Goal: Obtain resource: Download file/media

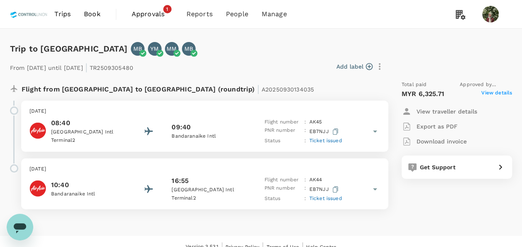
scroll to position [11, 0]
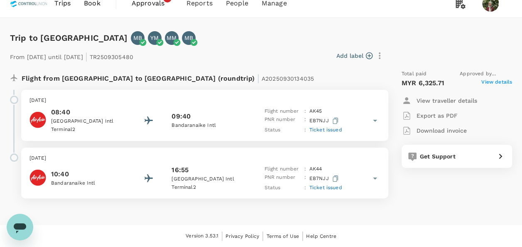
click at [496, 80] on span "View details" at bounding box center [497, 83] width 31 height 10
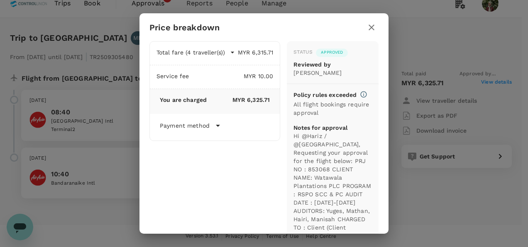
click at [373, 26] on icon "button" at bounding box center [372, 28] width 6 height 6
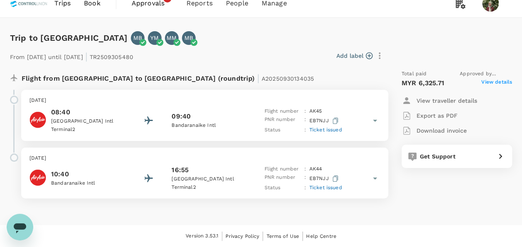
click at [433, 131] on p "Download invoice" at bounding box center [442, 130] width 50 height 8
click at [440, 128] on p "Download invoice" at bounding box center [442, 130] width 50 height 8
click at [441, 129] on p "Download invoice" at bounding box center [442, 130] width 50 height 8
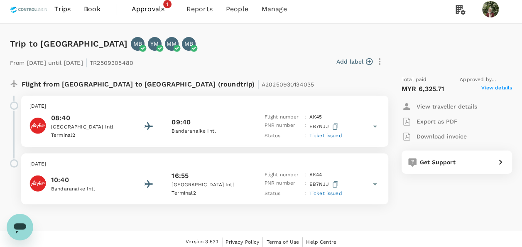
scroll to position [0, 0]
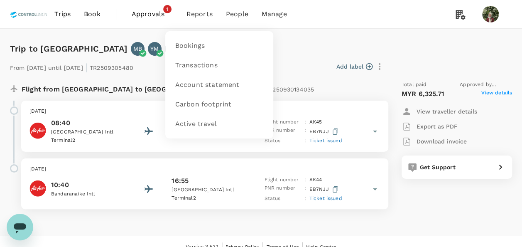
click at [202, 16] on span "Reports" at bounding box center [200, 14] width 26 height 10
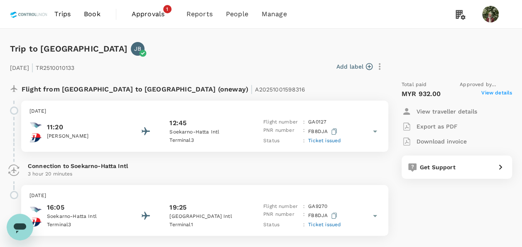
click at [499, 94] on span "View details" at bounding box center [497, 94] width 31 height 10
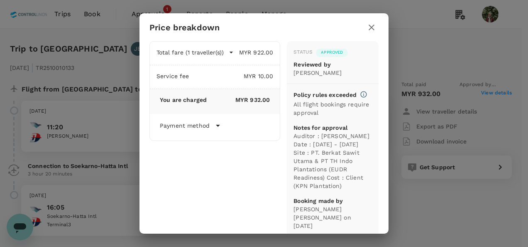
click at [373, 27] on icon "button" at bounding box center [372, 27] width 10 height 10
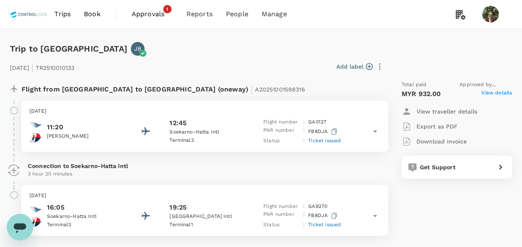
click at [441, 143] on p "Download invoice" at bounding box center [442, 141] width 50 height 8
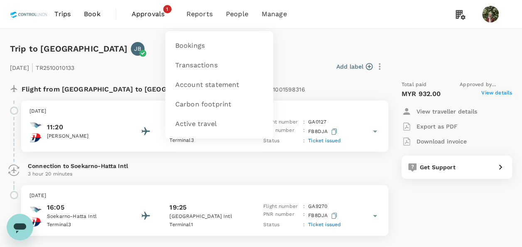
click at [206, 19] on li "Reports" at bounding box center [199, 14] width 39 height 28
click at [189, 47] on span "Bookings" at bounding box center [189, 46] width 29 height 10
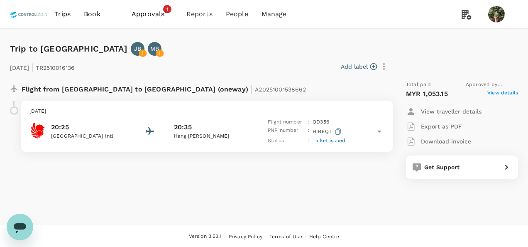
click at [503, 91] on span "View details" at bounding box center [503, 94] width 31 height 10
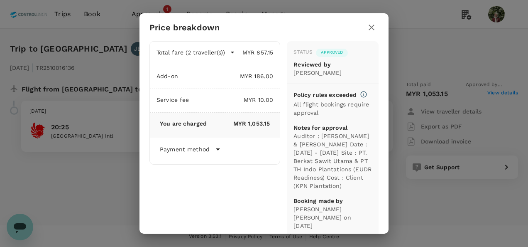
click at [372, 30] on icon "button" at bounding box center [372, 27] width 10 height 10
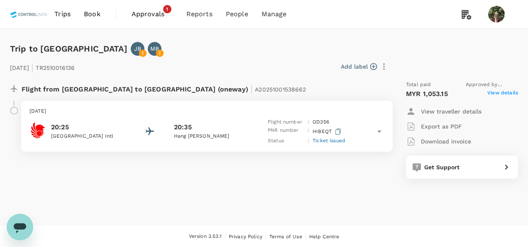
click at [462, 144] on p "Download invoice" at bounding box center [446, 141] width 50 height 8
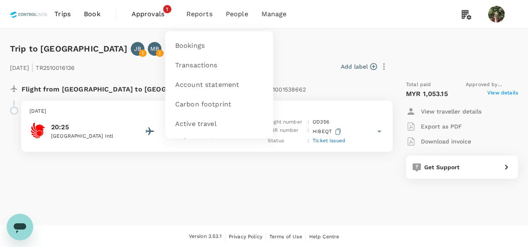
click at [194, 12] on span "Reports" at bounding box center [200, 14] width 26 height 10
click at [198, 41] on span "Bookings" at bounding box center [189, 46] width 29 height 10
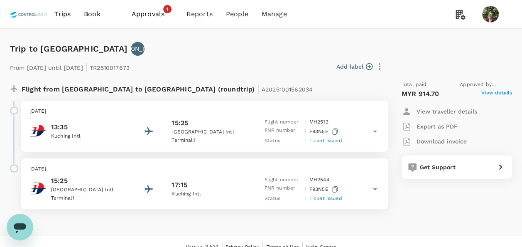
click at [490, 93] on span "View details" at bounding box center [497, 94] width 31 height 10
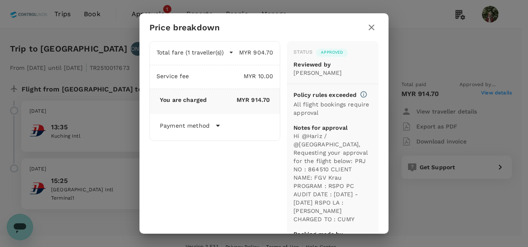
click at [369, 27] on icon "button" at bounding box center [372, 27] width 10 height 10
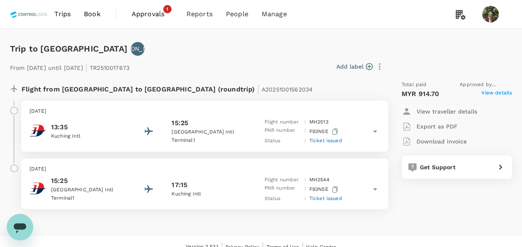
click at [455, 140] on p "Download invoice" at bounding box center [442, 141] width 50 height 8
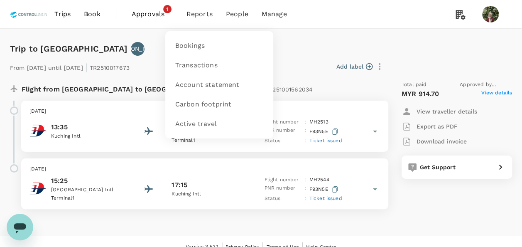
click at [199, 15] on span "Reports" at bounding box center [200, 14] width 26 height 10
click at [198, 49] on span "Bookings" at bounding box center [189, 46] width 29 height 10
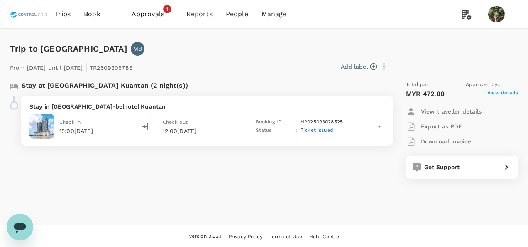
click at [499, 93] on span "View details" at bounding box center [503, 94] width 31 height 10
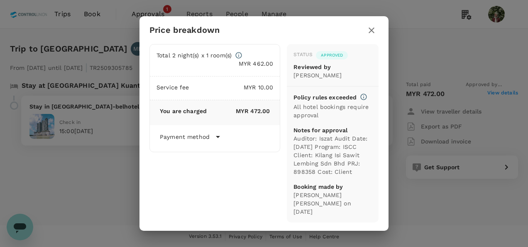
click at [372, 28] on icon "button" at bounding box center [372, 30] width 10 height 10
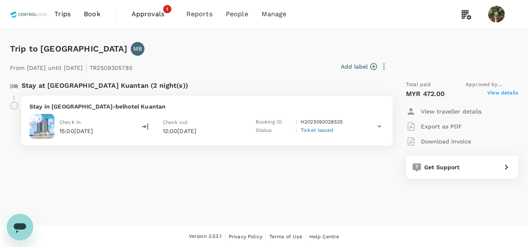
click at [460, 143] on p "Download invoice" at bounding box center [446, 141] width 50 height 8
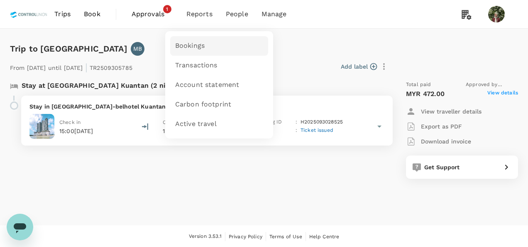
click at [189, 46] on span "Bookings" at bounding box center [189, 46] width 29 height 10
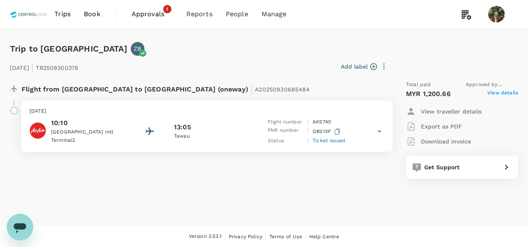
click at [507, 92] on span "View details" at bounding box center [503, 94] width 31 height 10
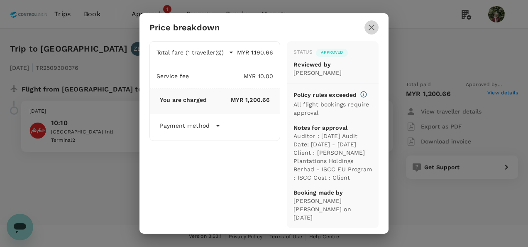
click at [369, 28] on icon "button" at bounding box center [372, 27] width 10 height 10
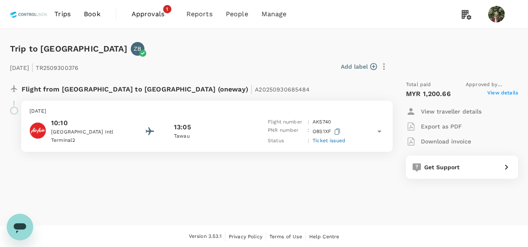
click at [456, 138] on p "Download invoice" at bounding box center [446, 141] width 50 height 8
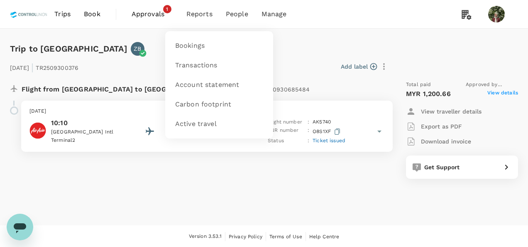
click at [201, 16] on span "Reports" at bounding box center [200, 14] width 26 height 10
click at [199, 42] on span "Bookings" at bounding box center [189, 46] width 29 height 10
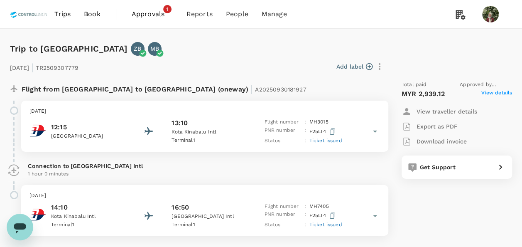
click at [487, 93] on span "View details" at bounding box center [497, 94] width 31 height 10
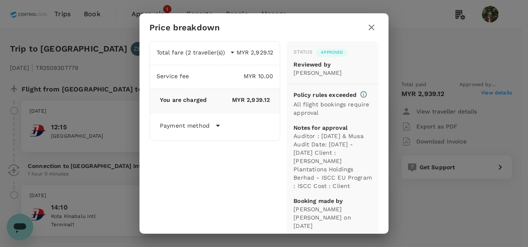
click at [371, 27] on icon "button" at bounding box center [372, 27] width 10 height 10
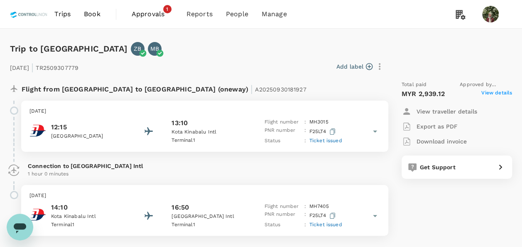
click at [437, 143] on p "Download invoice" at bounding box center [442, 141] width 50 height 8
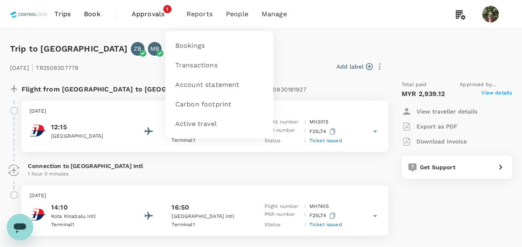
click at [188, 14] on span "Reports" at bounding box center [200, 14] width 26 height 10
click at [188, 50] on span "Bookings" at bounding box center [189, 46] width 29 height 10
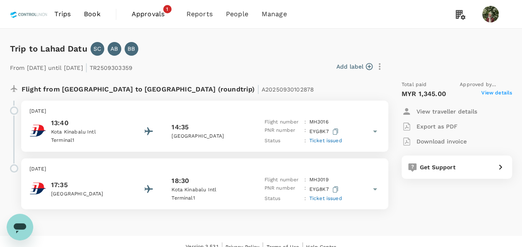
click at [497, 93] on span "View details" at bounding box center [497, 94] width 31 height 10
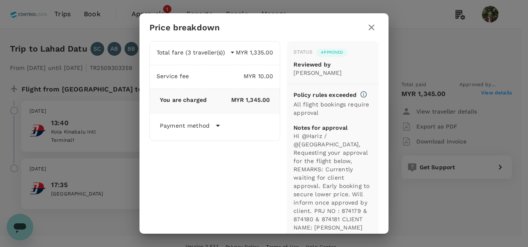
click at [371, 30] on icon "button" at bounding box center [372, 27] width 10 height 10
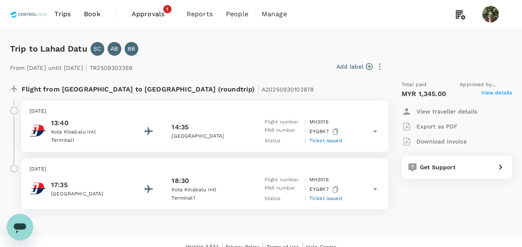
click at [436, 140] on p "Download invoice" at bounding box center [442, 141] width 50 height 8
click at [443, 144] on p "Download invoice" at bounding box center [442, 141] width 50 height 8
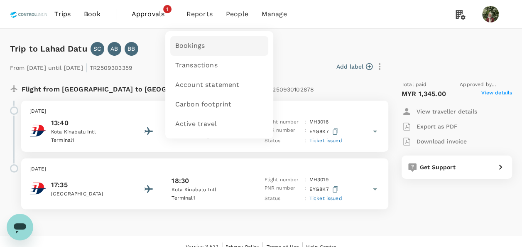
click at [202, 47] on span "Bookings" at bounding box center [189, 46] width 29 height 10
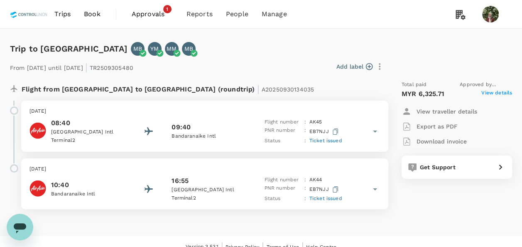
click at [496, 95] on span "View details" at bounding box center [497, 94] width 31 height 10
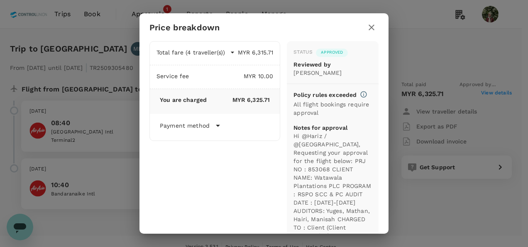
click at [374, 29] on icon "button" at bounding box center [372, 28] width 6 height 6
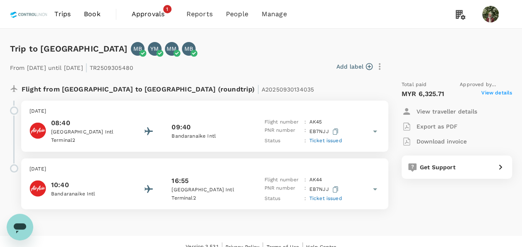
click at [434, 140] on p "Download invoice" at bounding box center [442, 141] width 50 height 8
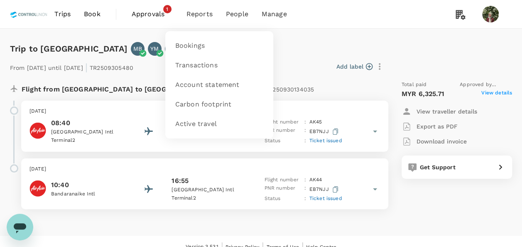
click at [206, 15] on span "Reports" at bounding box center [200, 14] width 26 height 10
click at [195, 44] on span "Bookings" at bounding box center [189, 46] width 29 height 10
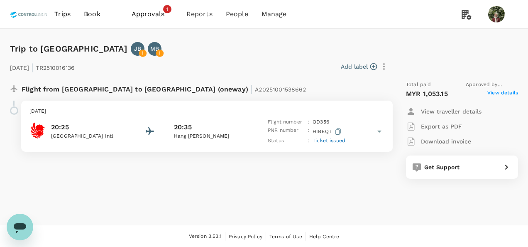
click at [505, 92] on span "View details" at bounding box center [503, 94] width 31 height 10
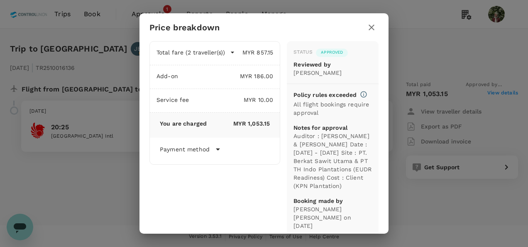
click at [374, 25] on icon "button" at bounding box center [372, 28] width 6 height 6
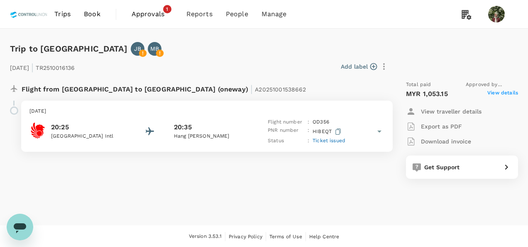
click at [461, 143] on p "Download invoice" at bounding box center [446, 141] width 50 height 8
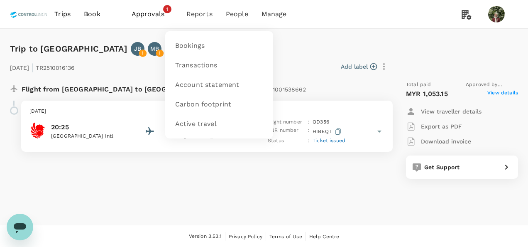
click at [198, 10] on span "Reports" at bounding box center [200, 14] width 26 height 10
click at [194, 41] on span "Bookings" at bounding box center [189, 46] width 29 height 10
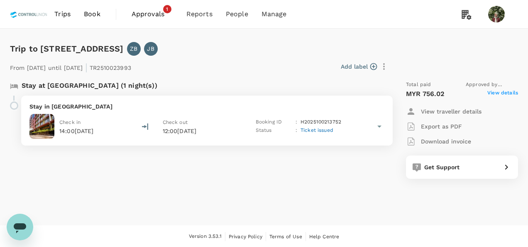
click at [500, 91] on span "View details" at bounding box center [503, 94] width 31 height 10
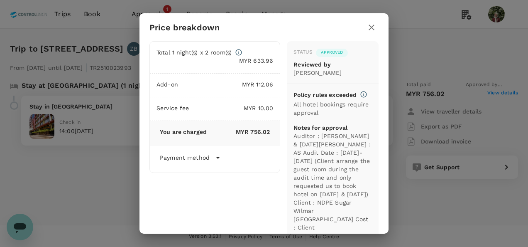
click at [374, 27] on icon "button" at bounding box center [372, 27] width 10 height 10
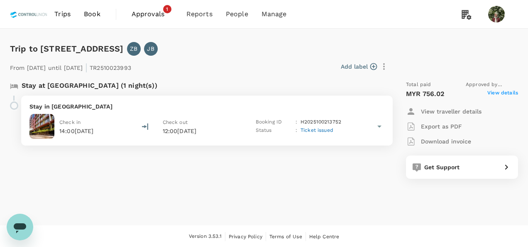
click at [451, 143] on p "Download invoice" at bounding box center [446, 141] width 50 height 8
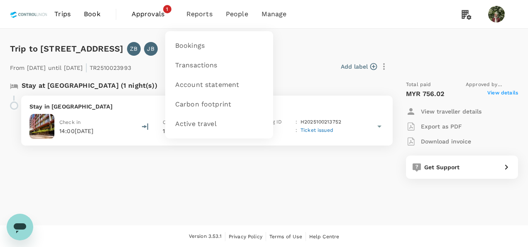
click at [194, 16] on span "Reports" at bounding box center [200, 14] width 26 height 10
click at [196, 51] on link "Bookings" at bounding box center [219, 46] width 98 height 20
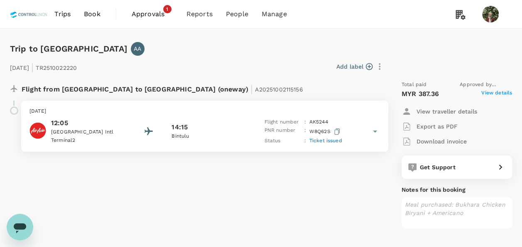
click at [496, 94] on span "View details" at bounding box center [497, 94] width 31 height 10
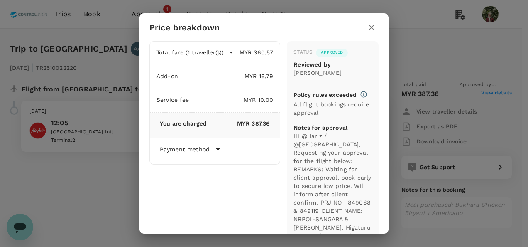
click at [376, 27] on icon "button" at bounding box center [372, 27] width 10 height 10
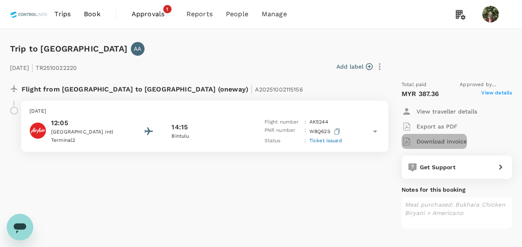
click at [444, 144] on p "Download invoice" at bounding box center [442, 141] width 50 height 8
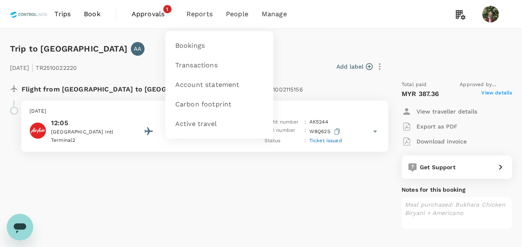
click at [197, 15] on span "Reports" at bounding box center [200, 14] width 26 height 10
click at [202, 15] on span "Reports" at bounding box center [200, 14] width 26 height 10
click at [190, 49] on span "Bookings" at bounding box center [189, 46] width 29 height 10
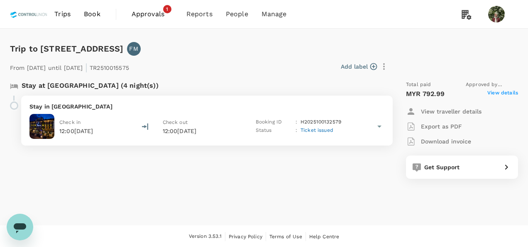
click at [494, 93] on span "View details" at bounding box center [503, 94] width 31 height 10
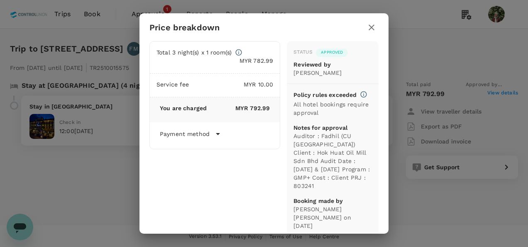
click at [366, 27] on button "button" at bounding box center [372, 27] width 14 height 14
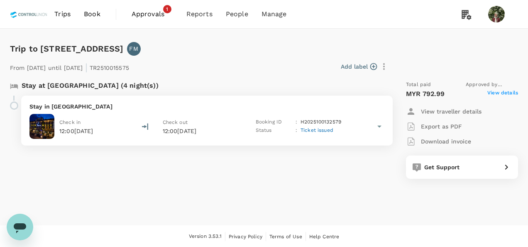
click at [462, 137] on p "Download invoice" at bounding box center [446, 141] width 50 height 8
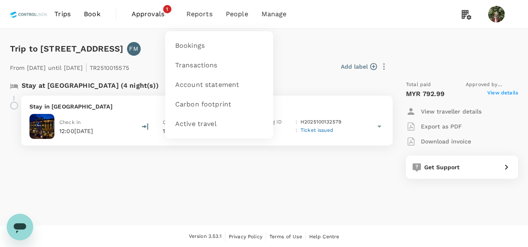
click at [200, 12] on span "Reports" at bounding box center [200, 14] width 26 height 10
click at [194, 39] on link "Bookings" at bounding box center [219, 46] width 98 height 20
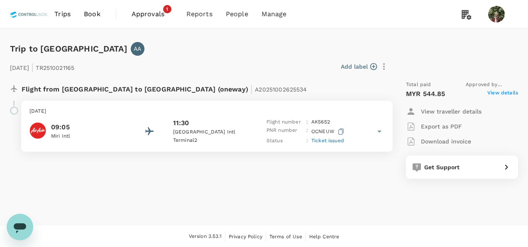
click at [498, 89] on span "View details" at bounding box center [503, 94] width 31 height 10
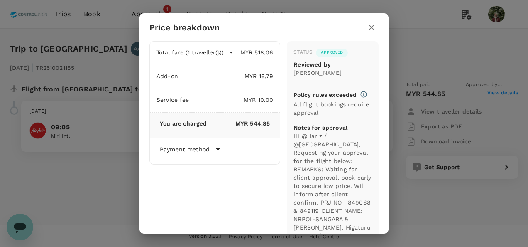
click at [373, 31] on icon "button" at bounding box center [372, 27] width 10 height 10
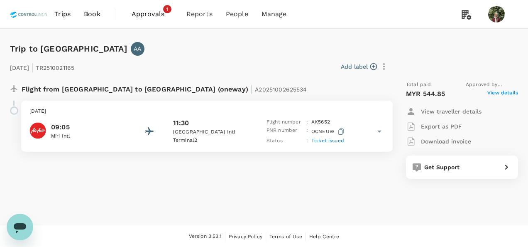
click at [460, 140] on p "Download invoice" at bounding box center [446, 141] width 50 height 8
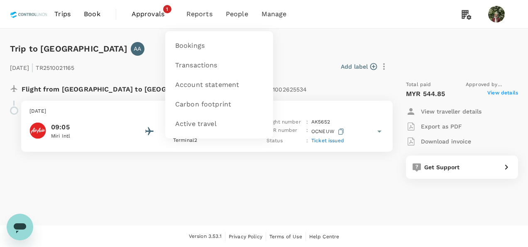
click at [211, 13] on span "Reports" at bounding box center [200, 14] width 26 height 10
click at [209, 13] on span "Reports" at bounding box center [200, 14] width 26 height 10
click at [192, 46] on span "Bookings" at bounding box center [189, 46] width 29 height 10
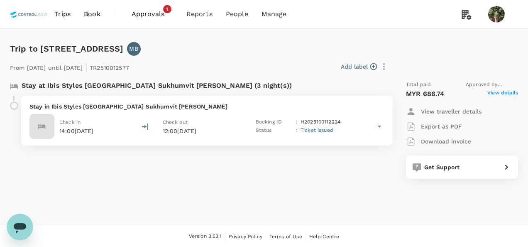
click at [499, 93] on span "View details" at bounding box center [503, 94] width 31 height 10
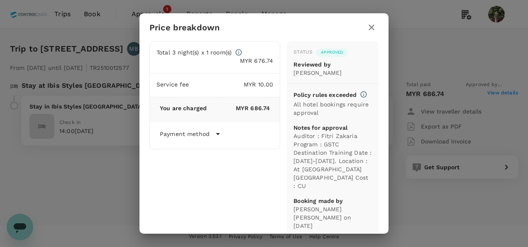
click at [376, 26] on icon "button" at bounding box center [372, 27] width 10 height 10
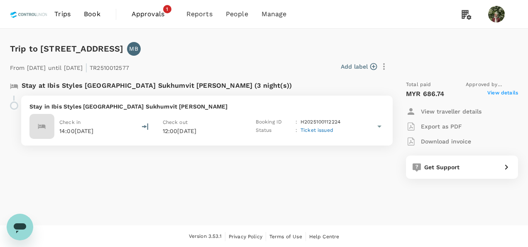
click at [446, 139] on p "Download invoice" at bounding box center [446, 141] width 50 height 8
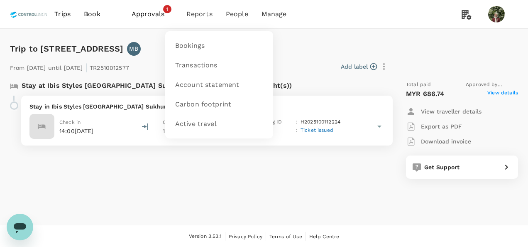
click at [191, 17] on span "Reports" at bounding box center [200, 14] width 26 height 10
click at [198, 48] on span "Bookings" at bounding box center [189, 46] width 29 height 10
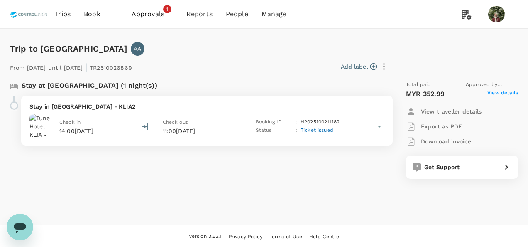
click at [492, 91] on span "View details" at bounding box center [503, 94] width 31 height 10
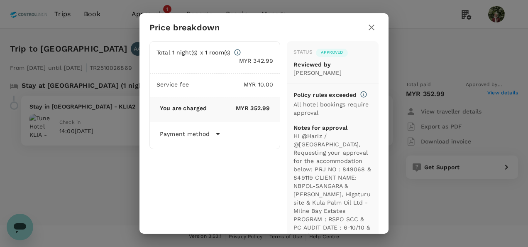
click at [372, 27] on icon "button" at bounding box center [372, 28] width 6 height 6
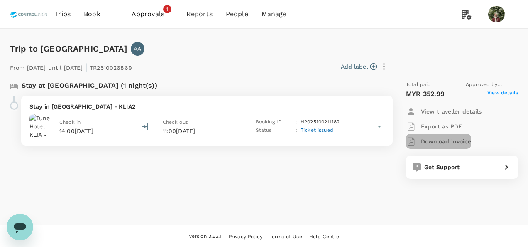
click at [446, 140] on p "Download invoice" at bounding box center [446, 141] width 50 height 8
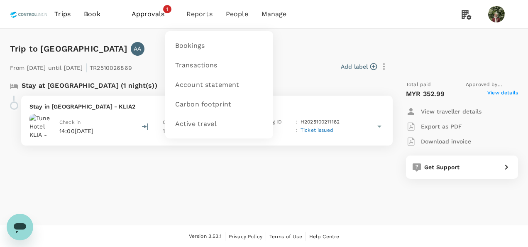
click at [199, 15] on span "Reports" at bounding box center [200, 14] width 26 height 10
click at [195, 50] on span "Bookings" at bounding box center [189, 46] width 29 height 10
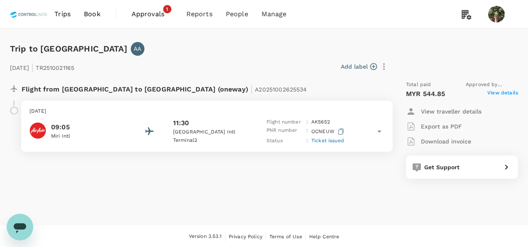
click at [504, 93] on span "View details" at bounding box center [503, 94] width 31 height 10
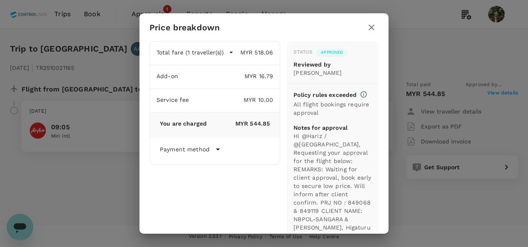
click at [373, 32] on icon "button" at bounding box center [372, 27] width 10 height 10
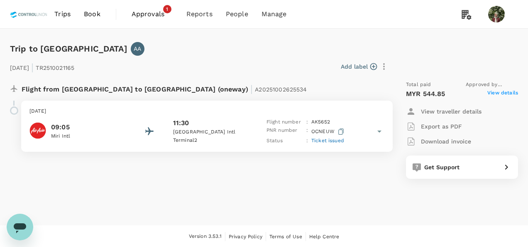
click at [466, 140] on p "Download invoice" at bounding box center [446, 141] width 50 height 8
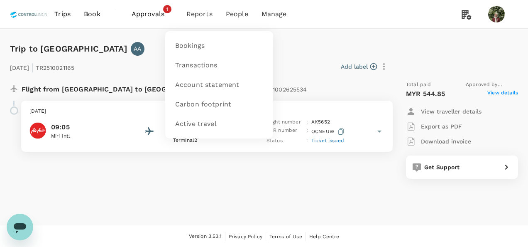
click at [204, 17] on span "Reports" at bounding box center [200, 14] width 26 height 10
click at [193, 50] on span "Bookings" at bounding box center [189, 46] width 29 height 10
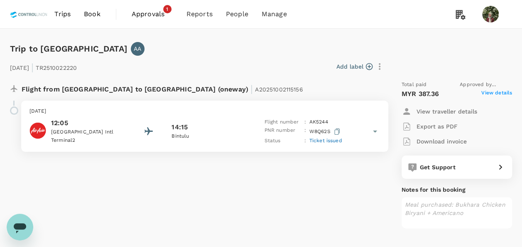
click at [505, 90] on span "View details" at bounding box center [497, 94] width 31 height 10
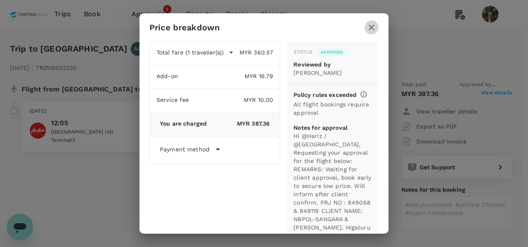
click at [368, 29] on icon "button" at bounding box center [372, 27] width 10 height 10
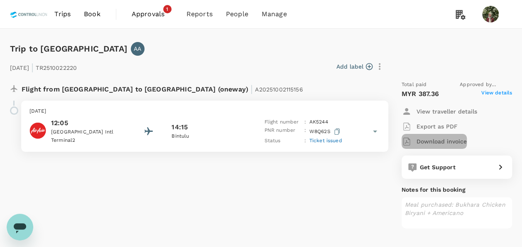
click at [429, 143] on p "Download invoice" at bounding box center [442, 141] width 50 height 8
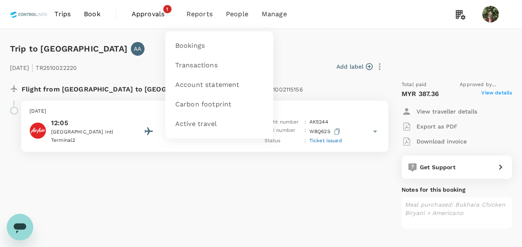
click at [206, 11] on span "Reports" at bounding box center [200, 14] width 26 height 10
click at [190, 51] on link "Bookings" at bounding box center [219, 46] width 98 height 20
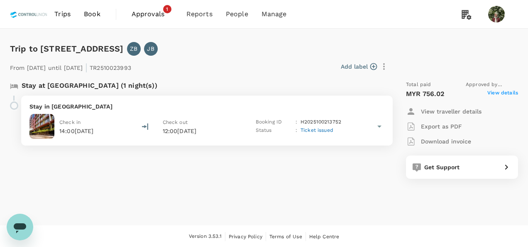
click at [512, 89] on span "View details" at bounding box center [503, 94] width 31 height 10
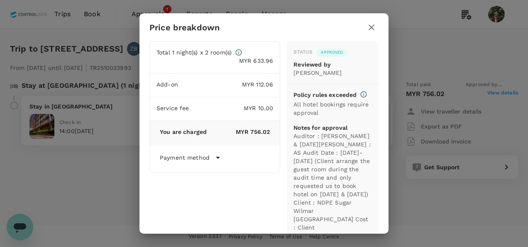
click at [366, 24] on button "button" at bounding box center [372, 27] width 14 height 14
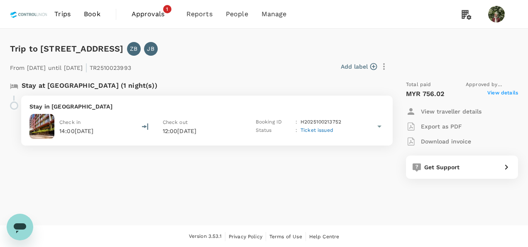
click at [455, 144] on p "Download invoice" at bounding box center [446, 141] width 50 height 8
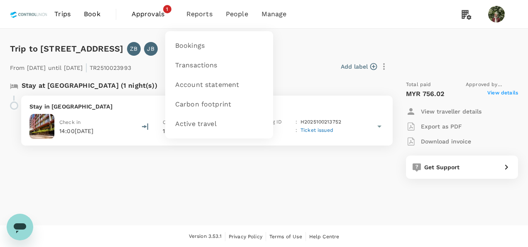
click at [204, 8] on li "Reports" at bounding box center [199, 14] width 39 height 28
click at [187, 47] on span "Bookings" at bounding box center [189, 46] width 29 height 10
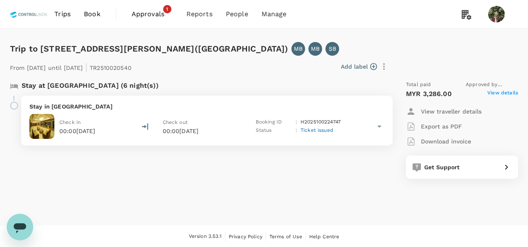
click at [494, 87] on span "Approved by Muhammad Hariz Bin Abdul Rahman" at bounding box center [492, 85] width 52 height 8
click at [494, 90] on span "View details" at bounding box center [503, 94] width 31 height 10
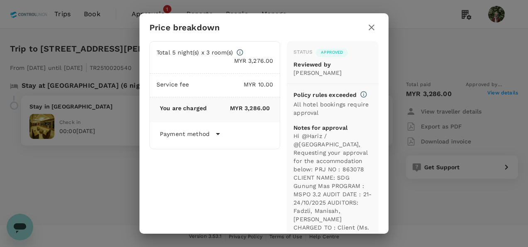
click at [373, 32] on button "button" at bounding box center [372, 27] width 14 height 14
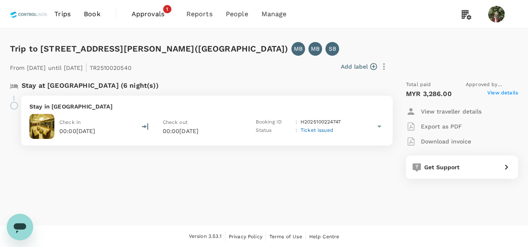
click at [448, 140] on p "Download invoice" at bounding box center [446, 141] width 50 height 8
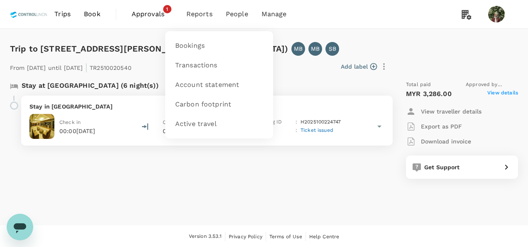
click at [206, 12] on span "Reports" at bounding box center [200, 14] width 26 height 10
click at [199, 45] on span "Bookings" at bounding box center [189, 46] width 29 height 10
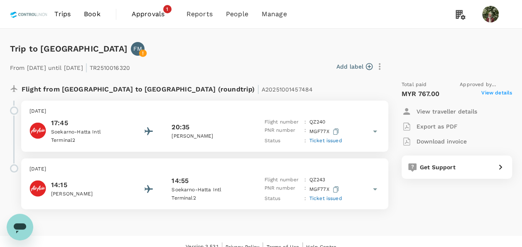
click at [484, 91] on span "View details" at bounding box center [497, 94] width 31 height 10
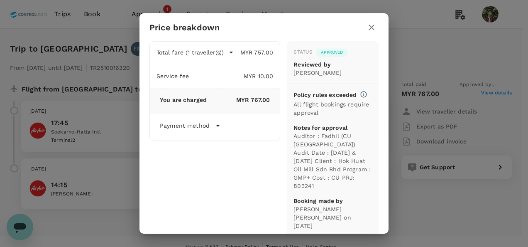
click at [373, 32] on button "button" at bounding box center [372, 27] width 14 height 14
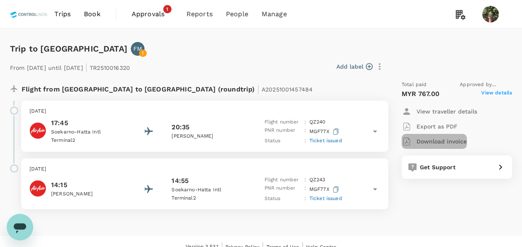
click at [435, 141] on p "Download invoice" at bounding box center [442, 141] width 50 height 8
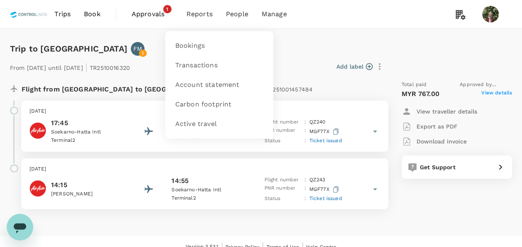
click at [199, 15] on span "Reports" at bounding box center [200, 14] width 26 height 10
click at [192, 52] on link "Bookings" at bounding box center [219, 46] width 98 height 20
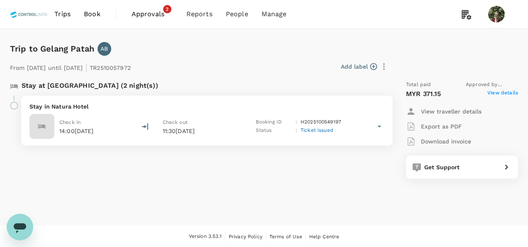
click at [496, 95] on span "View details" at bounding box center [503, 94] width 31 height 10
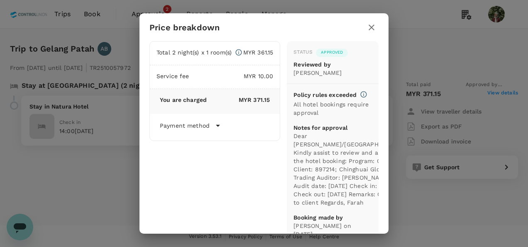
click at [372, 28] on icon "button" at bounding box center [372, 28] width 6 height 6
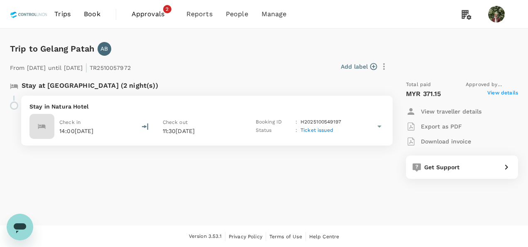
click at [434, 143] on p "Download invoice" at bounding box center [446, 141] width 50 height 8
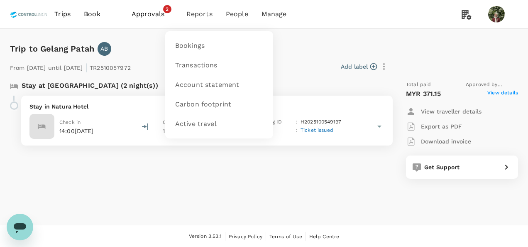
click at [203, 11] on span "Reports" at bounding box center [200, 14] width 26 height 10
click at [199, 45] on span "Bookings" at bounding box center [189, 46] width 29 height 10
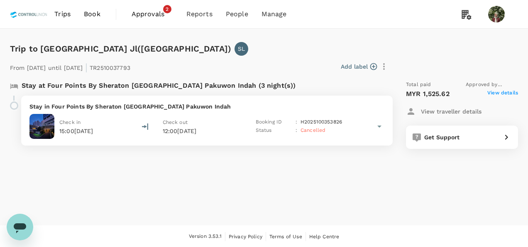
click at [509, 94] on span "View details" at bounding box center [503, 94] width 31 height 10
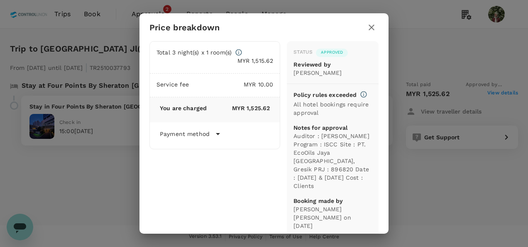
click at [369, 28] on icon "button" at bounding box center [372, 27] width 10 height 10
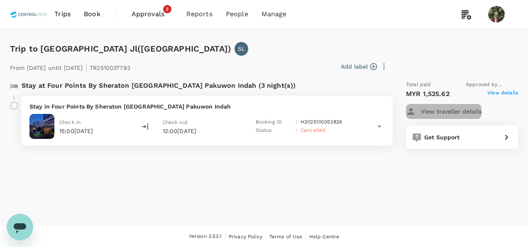
click at [467, 106] on div "View traveller details" at bounding box center [444, 111] width 76 height 10
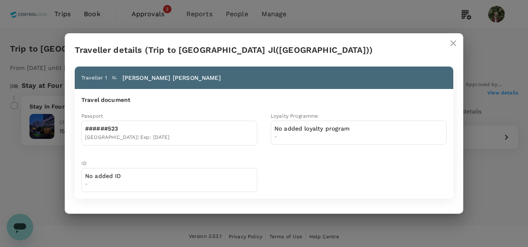
click at [451, 45] on icon "close" at bounding box center [454, 43] width 10 height 10
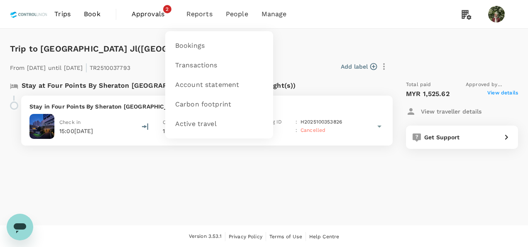
click at [192, 17] on span "Reports" at bounding box center [200, 14] width 26 height 10
click at [198, 47] on span "Bookings" at bounding box center [189, 46] width 29 height 10
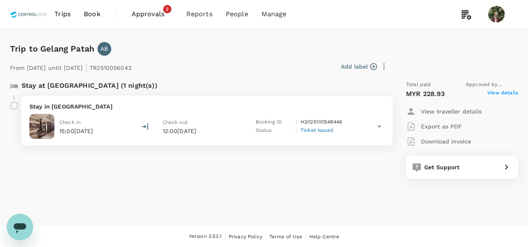
click at [509, 93] on span "View details" at bounding box center [503, 94] width 31 height 10
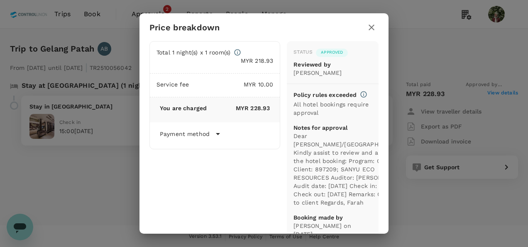
click at [368, 26] on icon "button" at bounding box center [372, 27] width 10 height 10
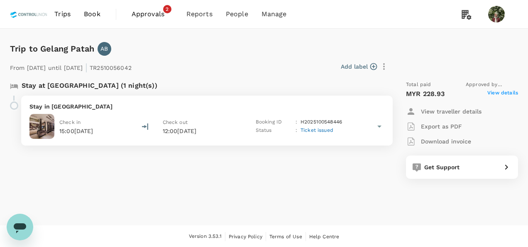
click at [464, 142] on p "Download invoice" at bounding box center [446, 141] width 50 height 8
